Goal: Task Accomplishment & Management: Manage account settings

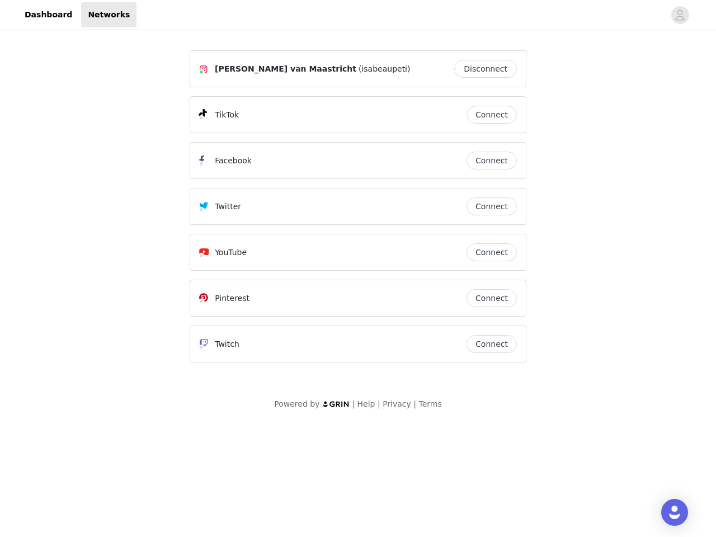
click at [358, 212] on div "Twitter" at bounding box center [332, 206] width 267 height 13
click at [358, 15] on div at bounding box center [401, 14] width 528 height 25
click at [680, 15] on icon "avatar" at bounding box center [680, 15] width 11 height 18
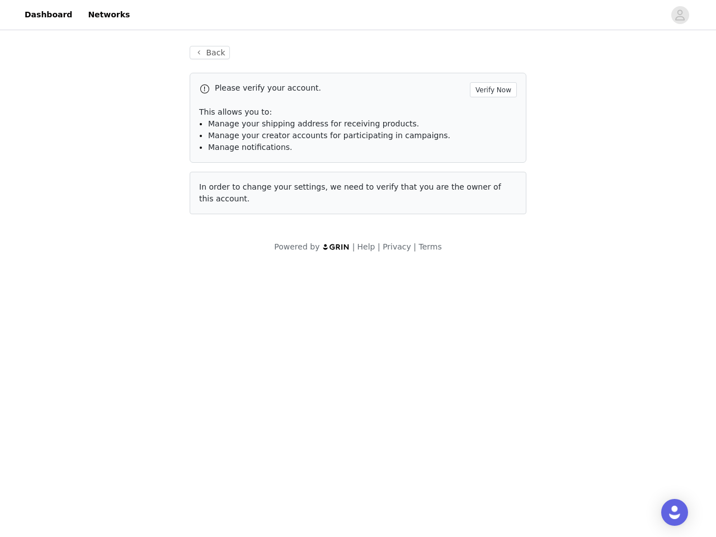
click at [489, 69] on div "Back Please verify your account. Verify Now This allows you to: Manage your shi…" at bounding box center [358, 129] width 364 height 195
click at [492, 115] on p "This allows you to:" at bounding box center [358, 112] width 318 height 12
click at [492, 161] on div "Please verify your account. Verify Now This allows you to: Manage your shipping…" at bounding box center [358, 118] width 337 height 90
click at [492, 206] on div "Back Please verify your account. Verify Now This allows you to: Manage your shi…" at bounding box center [358, 129] width 364 height 195
